Goal: Information Seeking & Learning: Learn about a topic

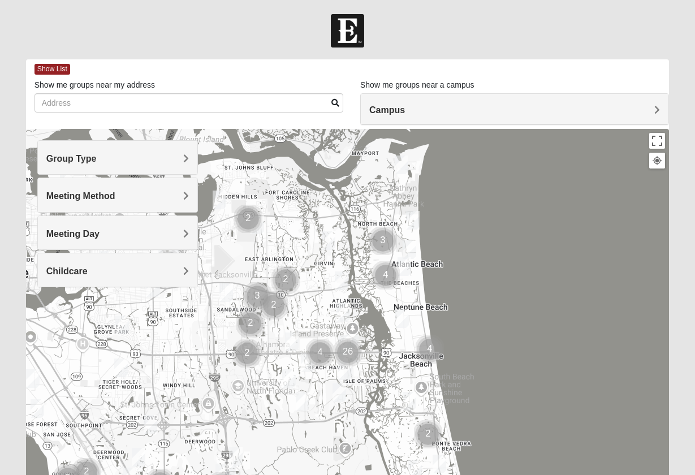
click at [166, 151] on div "Group Type" at bounding box center [118, 157] width 160 height 33
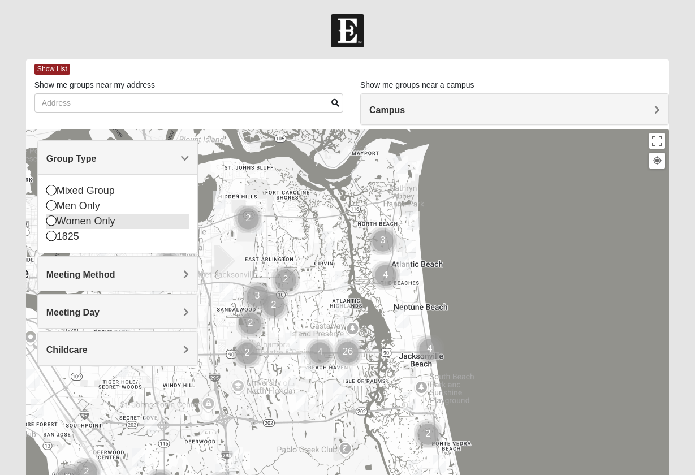
click at [53, 224] on icon at bounding box center [51, 221] width 10 height 10
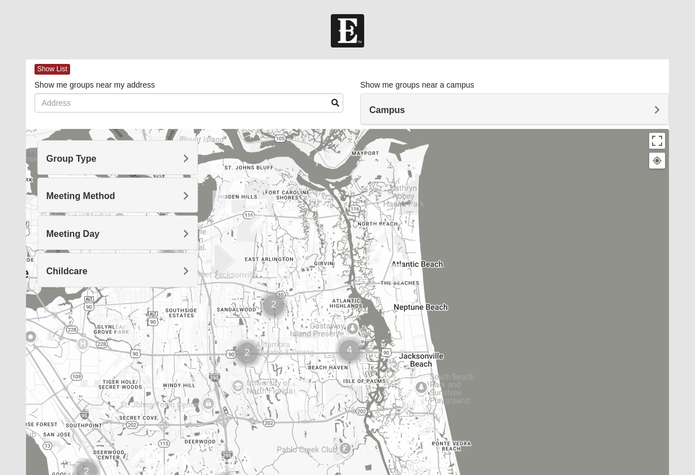
click at [193, 199] on div "Meeting Method" at bounding box center [118, 194] width 160 height 33
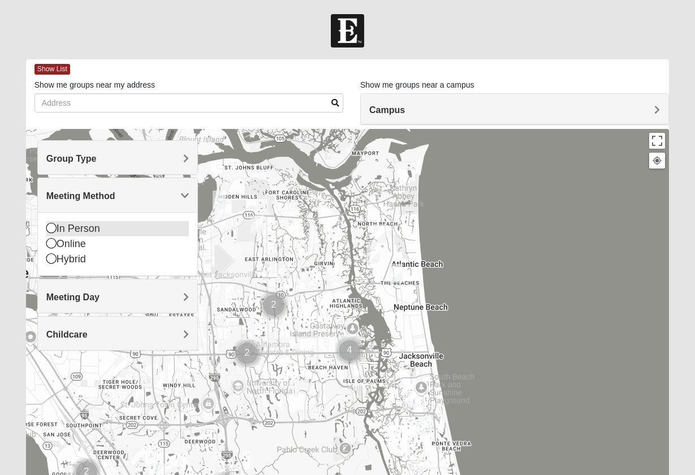
click at [52, 230] on icon at bounding box center [51, 228] width 10 height 10
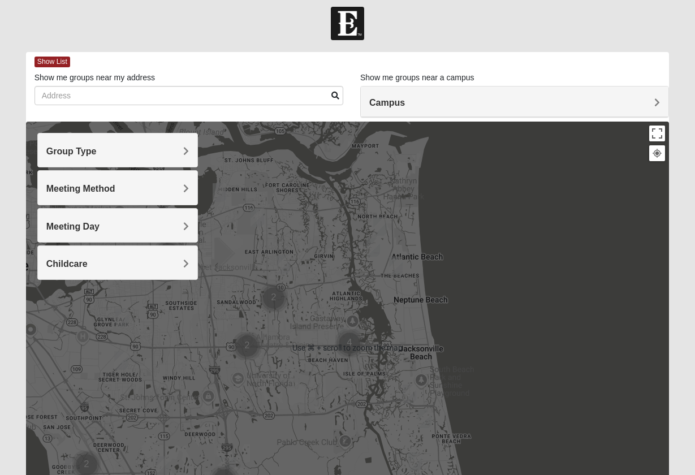
scroll to position [7, 0]
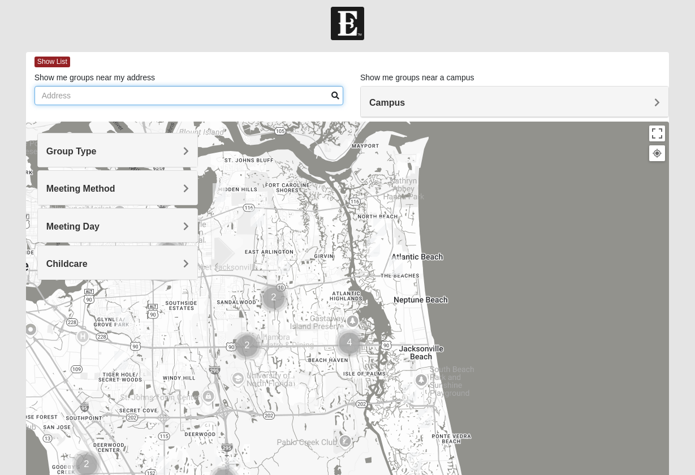
click at [80, 94] on input "Show me groups near my address" at bounding box center [189, 95] width 309 height 19
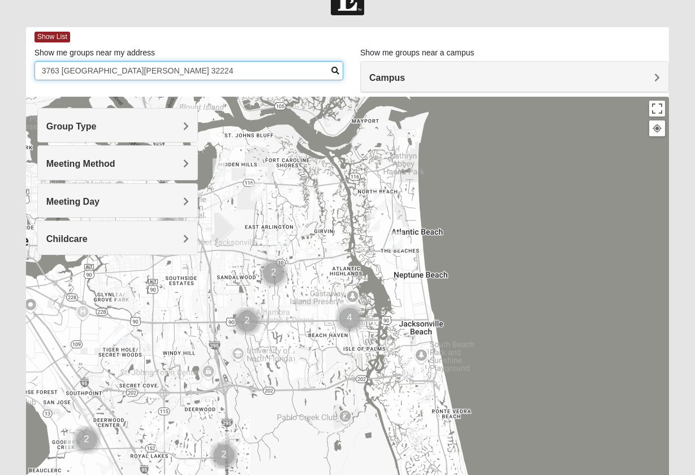
scroll to position [33, 0]
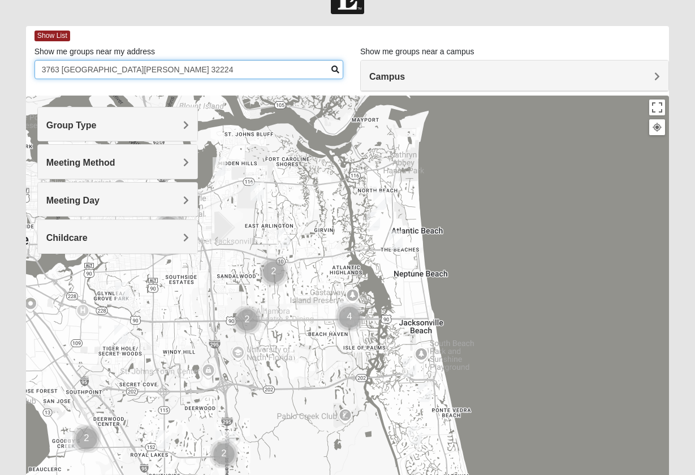
type input "3763 [GEOGRAPHIC_DATA][PERSON_NAME] 32224"
click at [405, 74] on span "Campus" at bounding box center [388, 77] width 36 height 10
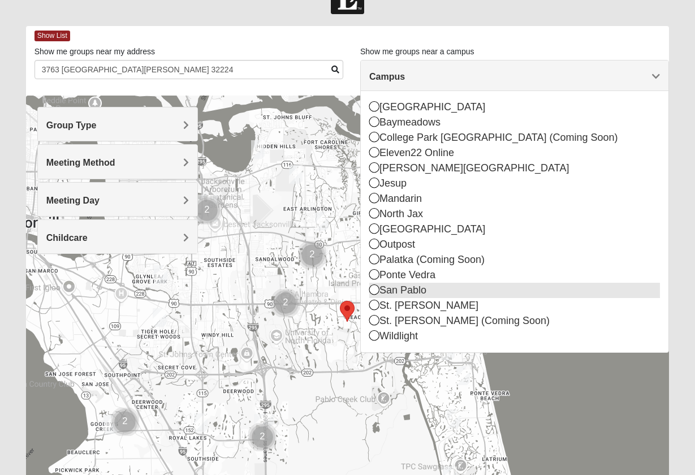
click at [375, 289] on icon at bounding box center [375, 290] width 10 height 10
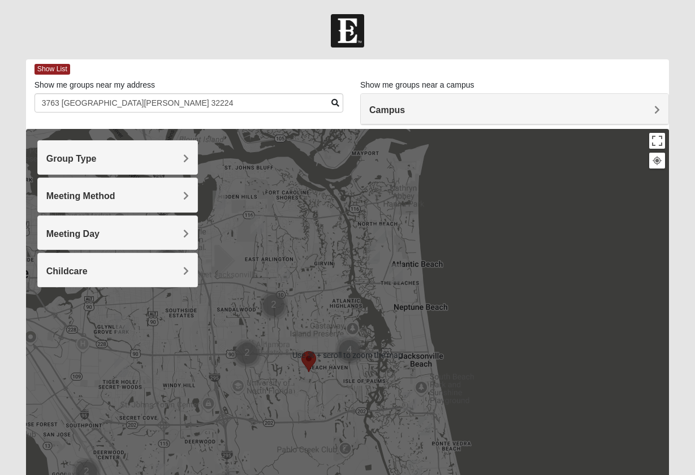
scroll to position [0, 0]
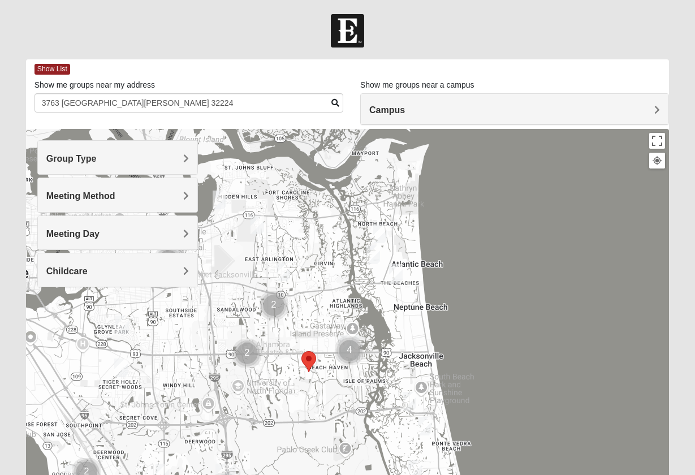
click at [586, 283] on div at bounding box center [348, 355] width 644 height 453
click at [62, 68] on span "Show List" at bounding box center [53, 69] width 36 height 11
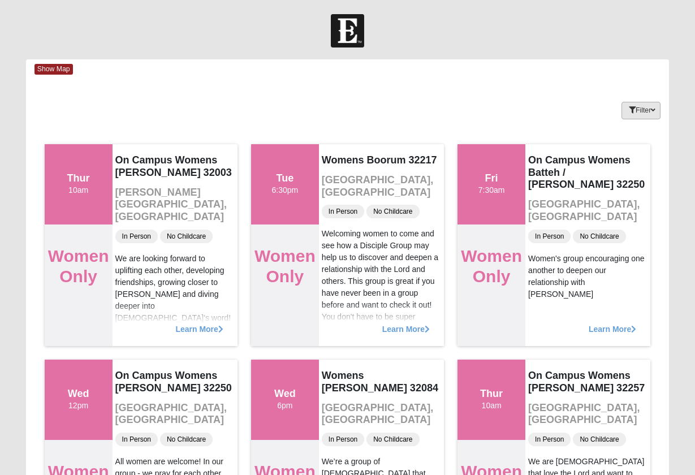
click at [649, 111] on button "Filter" at bounding box center [641, 111] width 39 height 18
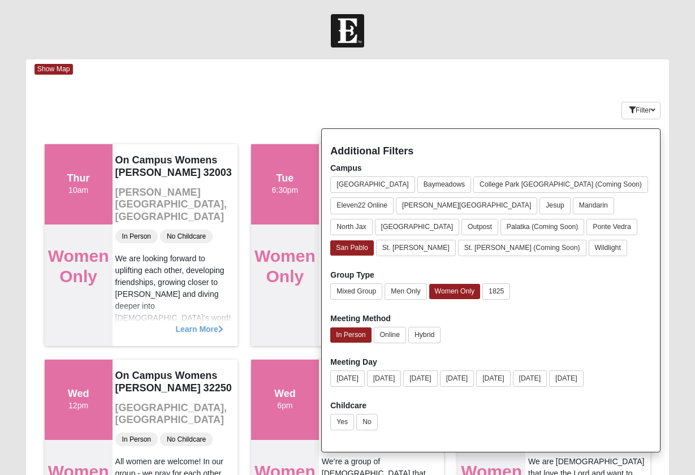
click at [509, 101] on div "Keywords Filter Additional Filters Campus [GEOGRAPHIC_DATA] [GEOGRAPHIC_DATA] […" at bounding box center [348, 108] width 644 height 41
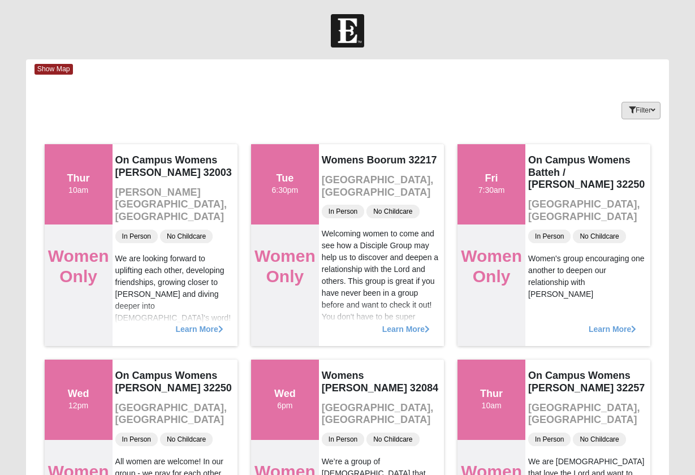
click at [657, 115] on button "Filter" at bounding box center [641, 111] width 39 height 18
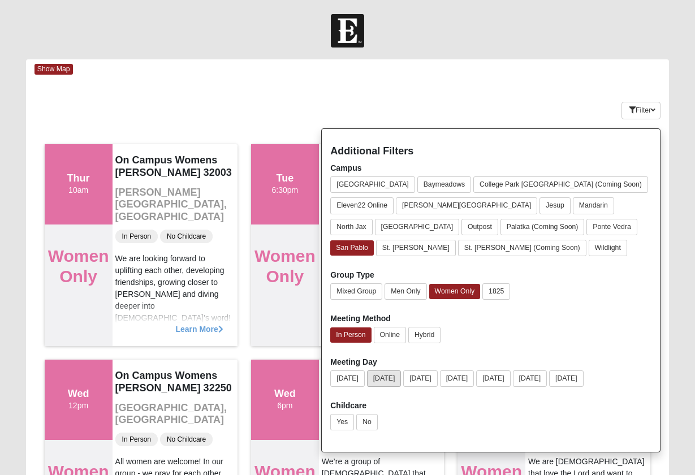
click at [388, 377] on button "[DATE]" at bounding box center [384, 379] width 35 height 16
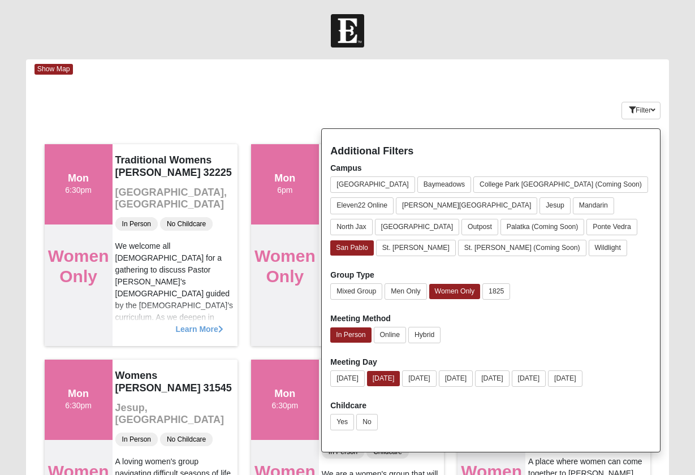
click at [475, 89] on div "Keywords Filter Additional Filters Campus [GEOGRAPHIC_DATA] [GEOGRAPHIC_DATA] […" at bounding box center [348, 108] width 644 height 41
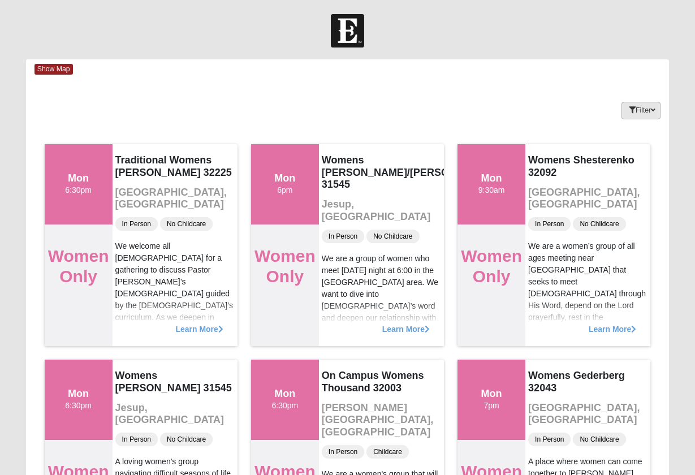
click at [656, 109] on icon "button" at bounding box center [653, 110] width 5 height 7
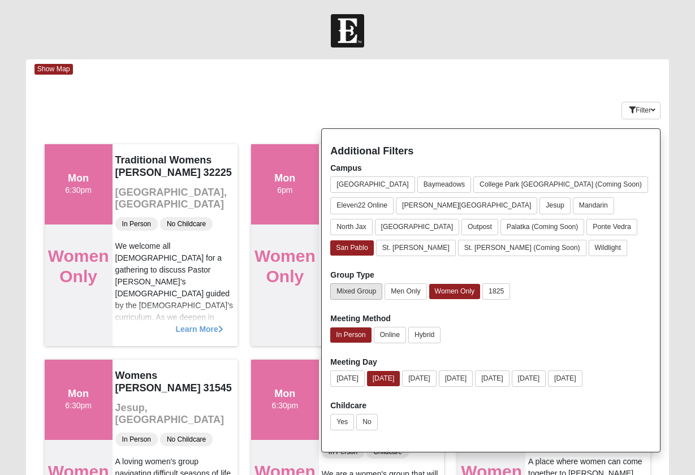
click at [360, 293] on button "Mixed Group" at bounding box center [356, 291] width 52 height 16
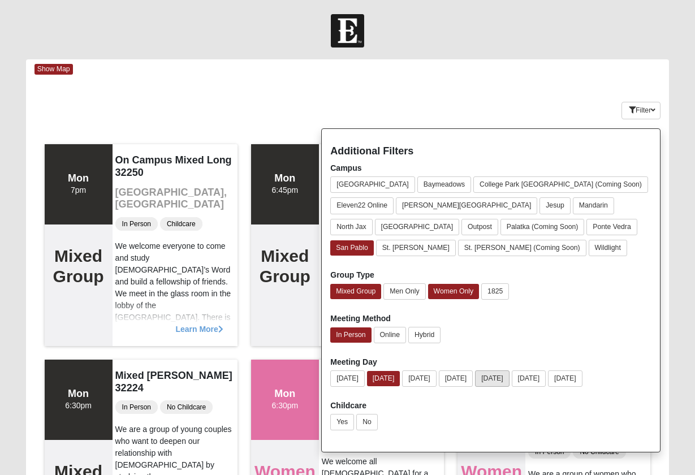
click at [508, 380] on button "[DATE]" at bounding box center [492, 379] width 35 height 16
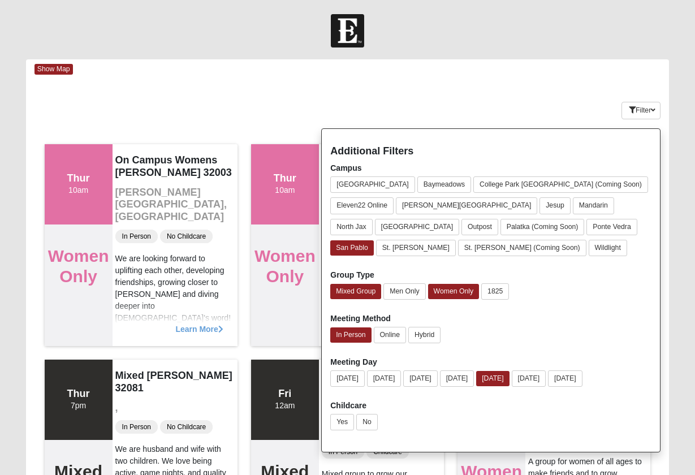
click at [498, 104] on div "Keywords Filter Additional Filters Campus [GEOGRAPHIC_DATA] [GEOGRAPHIC_DATA] […" at bounding box center [348, 108] width 644 height 41
